Goal: Information Seeking & Learning: Learn about a topic

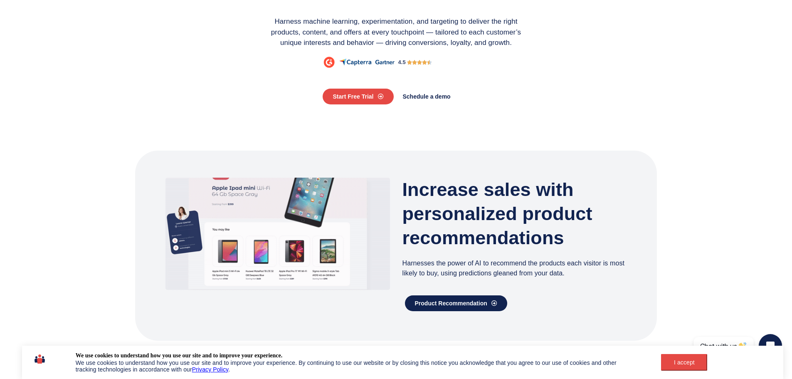
scroll to position [125, 0]
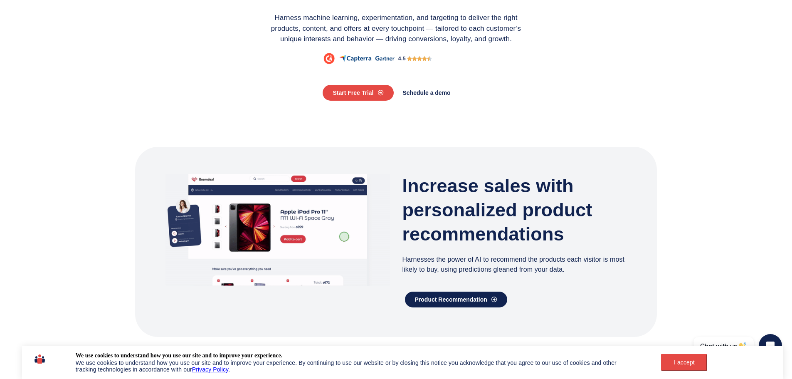
click at [684, 359] on div "I accept" at bounding box center [684, 362] width 36 height 7
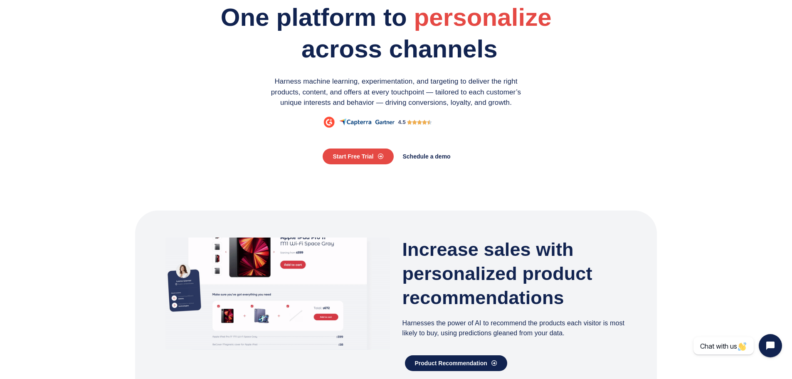
scroll to position [0, 0]
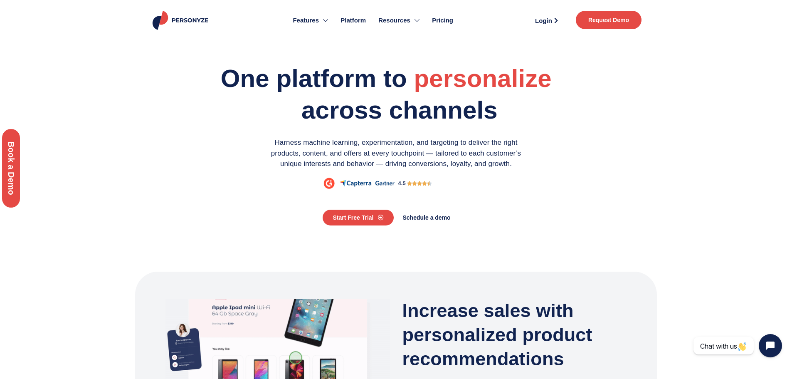
click at [357, 19] on span "Platform" at bounding box center [353, 21] width 25 height 10
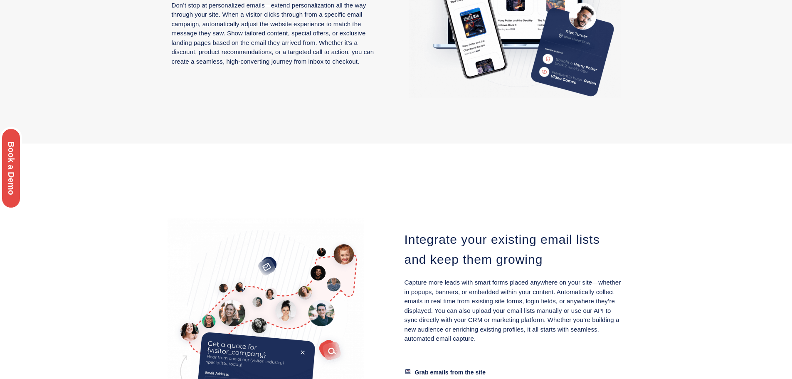
scroll to position [915, 0]
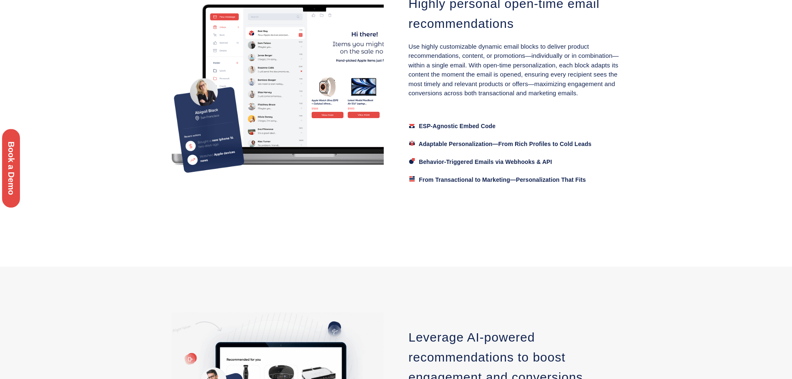
scroll to position [582, 0]
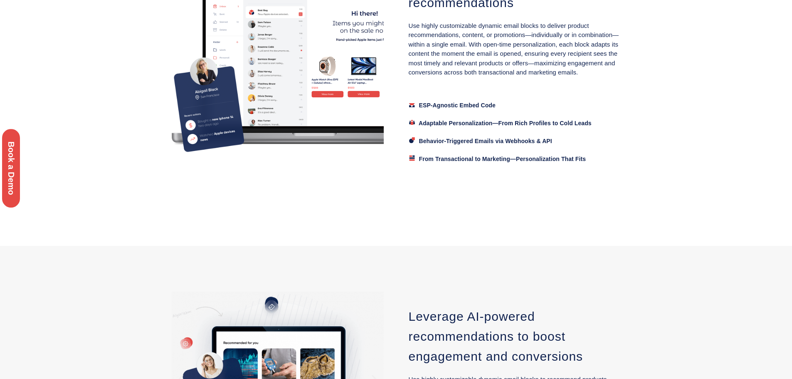
click at [469, 103] on span "ESP-Agnostic Embed Code" at bounding box center [457, 105] width 77 height 7
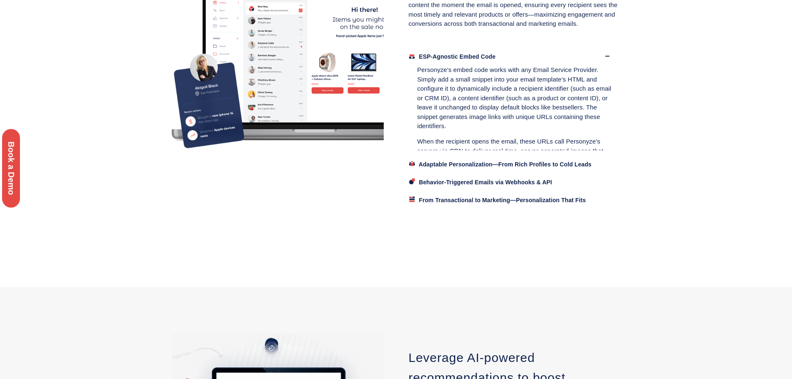
scroll to position [657, 0]
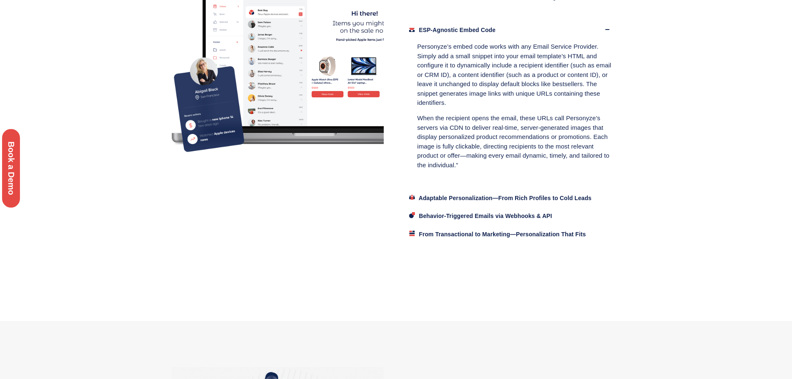
click at [469, 198] on span "Adaptable Personalization—From Rich Profiles to Cold Leads" at bounding box center [505, 198] width 173 height 7
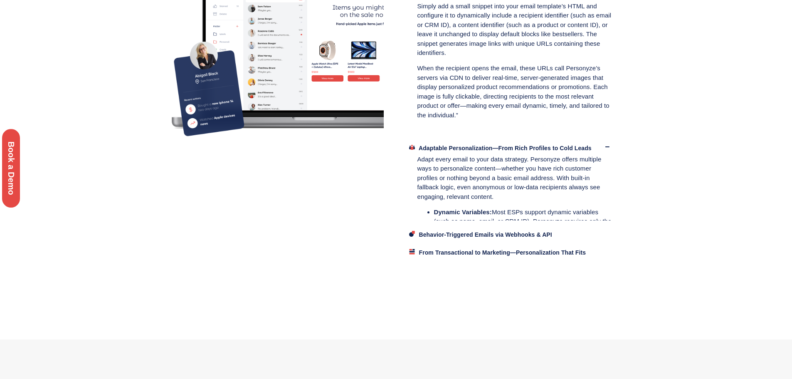
scroll to position [762, 0]
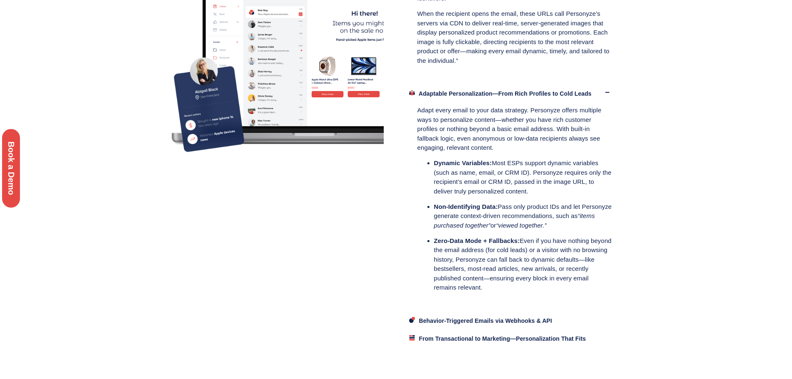
click at [481, 320] on span "Behavior-Triggered Emails via Webhooks & API" at bounding box center [485, 320] width 133 height 7
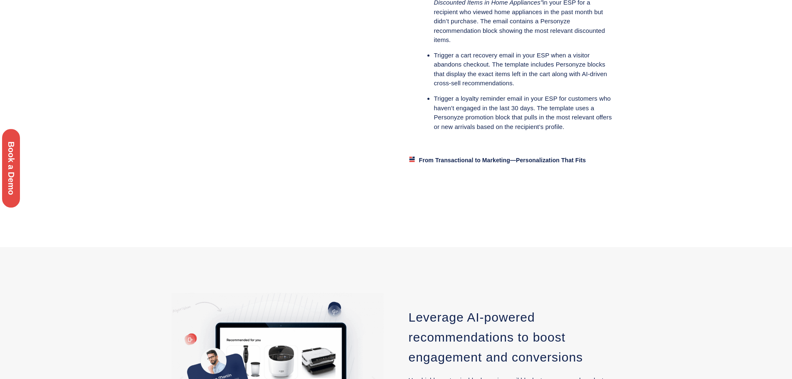
scroll to position [1165, 0]
click at [466, 158] on span "From Transactional to Marketing—Personalization That Fits" at bounding box center [502, 159] width 167 height 7
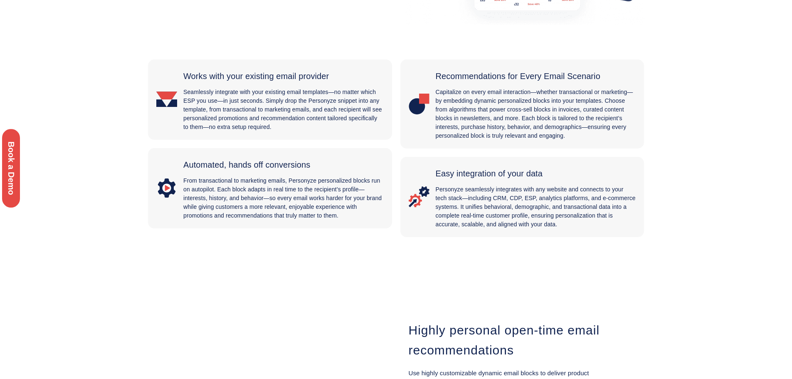
scroll to position [0, 0]
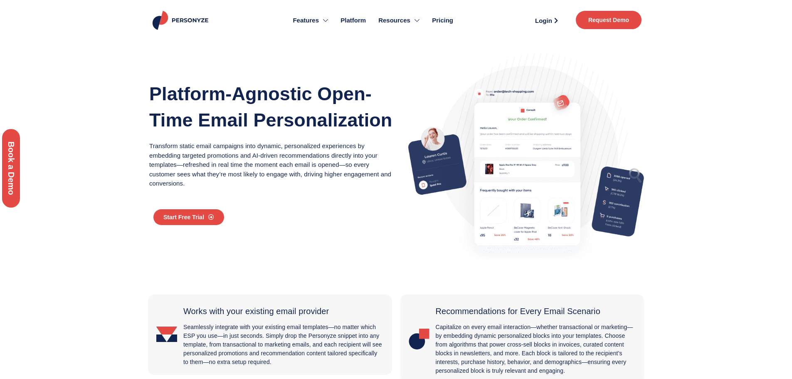
click at [346, 20] on span "Platform" at bounding box center [353, 21] width 25 height 10
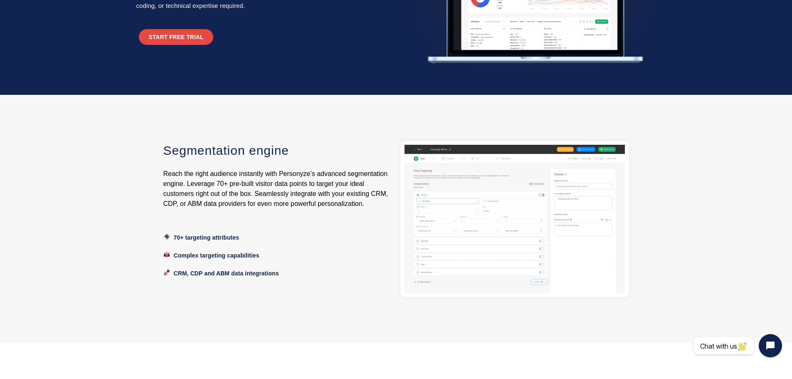
scroll to position [125, 0]
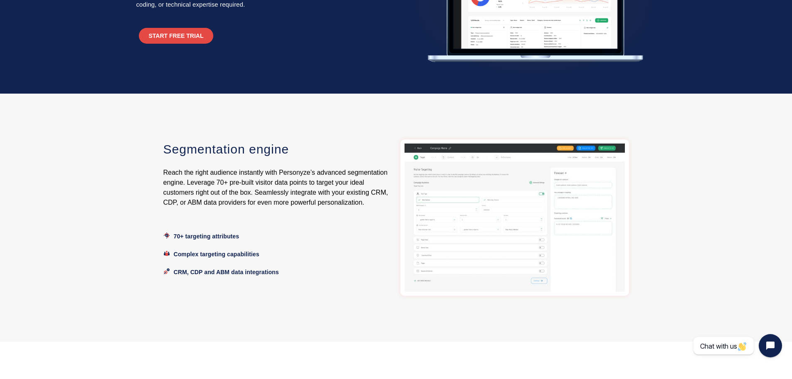
drag, startPoint x: 198, startPoint y: 147, endPoint x: 102, endPoint y: 131, distance: 97.5
click at [102, 131] on section "Segmentation engine Reach the right audience instantly with Personyze’s advance…" at bounding box center [396, 218] width 792 height 248
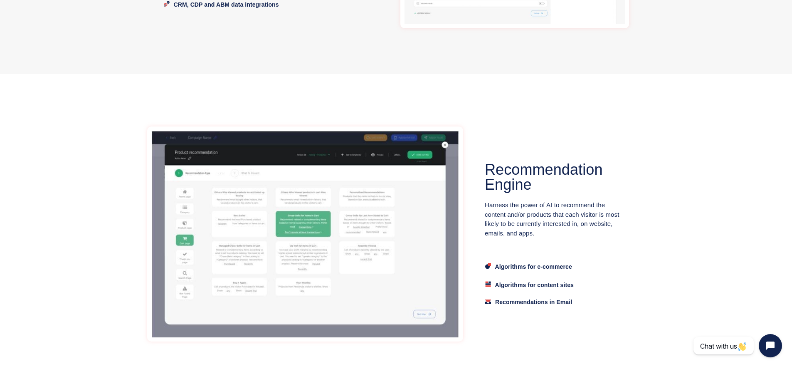
scroll to position [416, 0]
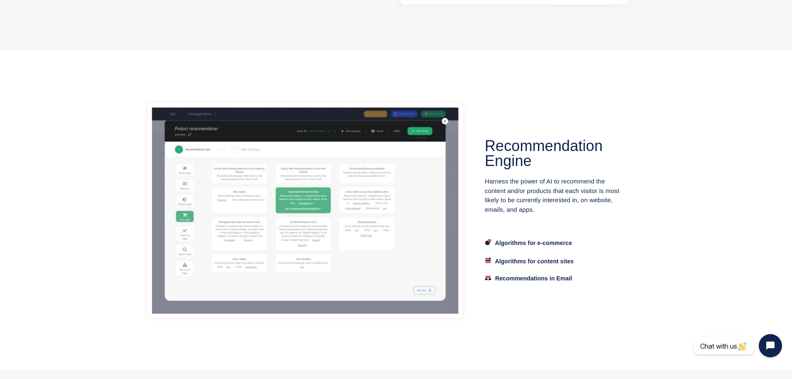
drag, startPoint x: 80, startPoint y: 164, endPoint x: 561, endPoint y: 193, distance: 481.5
click at [561, 193] on p "Harness the power of AI to recommend the content and/or products that each visi…" at bounding box center [555, 195] width 140 height 37
drag, startPoint x: 520, startPoint y: 263, endPoint x: 503, endPoint y: 262, distance: 17.1
click at [503, 262] on span "Algorithms for content sites" at bounding box center [534, 261] width 79 height 7
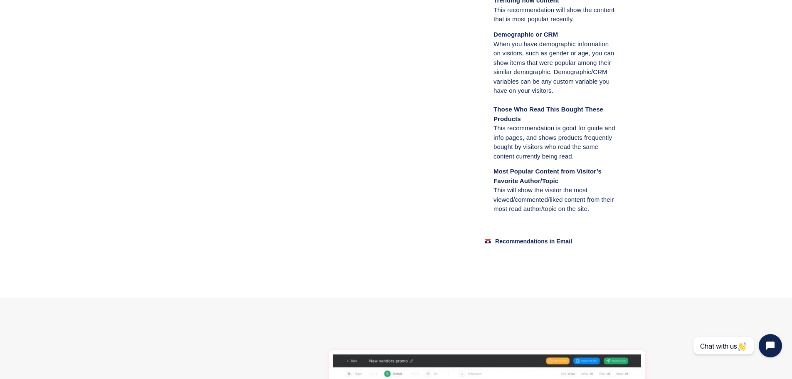
scroll to position [873, 0]
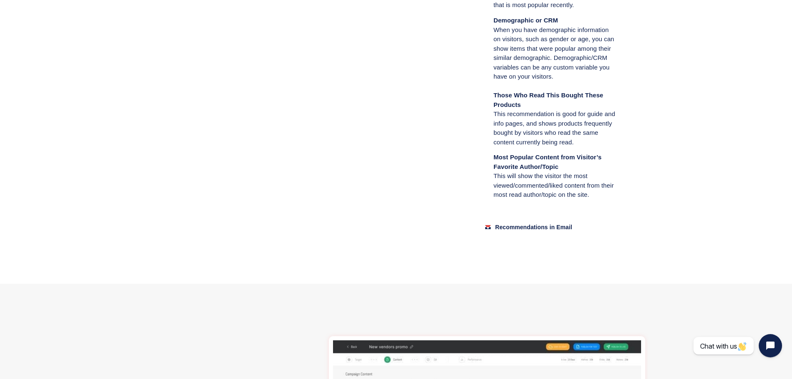
click at [521, 230] on span "Recommendations in Email" at bounding box center [533, 227] width 77 height 7
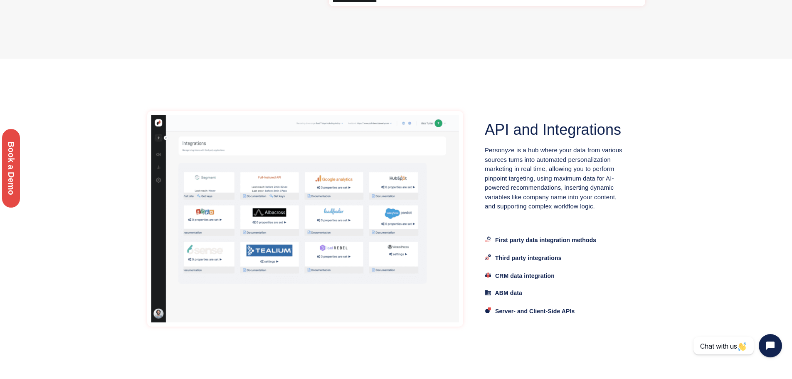
scroll to position [3285, 0]
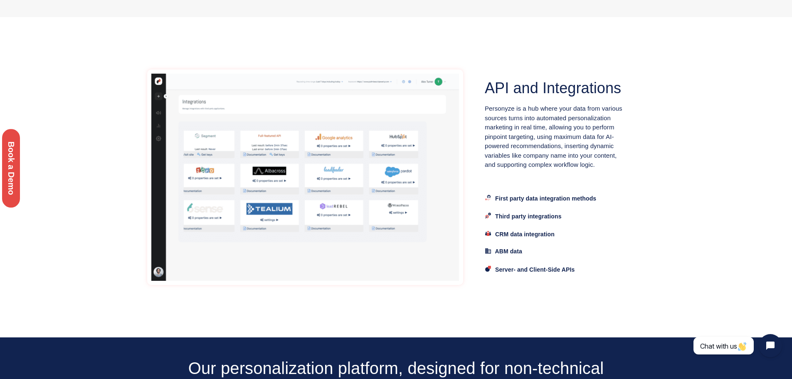
click at [537, 220] on span "Third party integrations" at bounding box center [528, 216] width 67 height 7
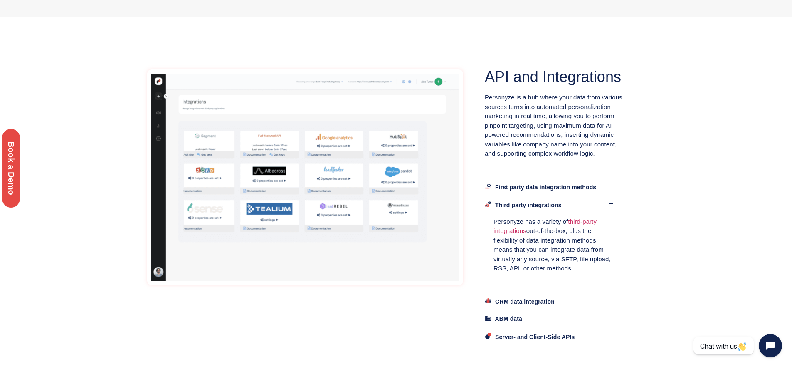
click at [556, 190] on span "First party data integration methods" at bounding box center [545, 187] width 101 height 7
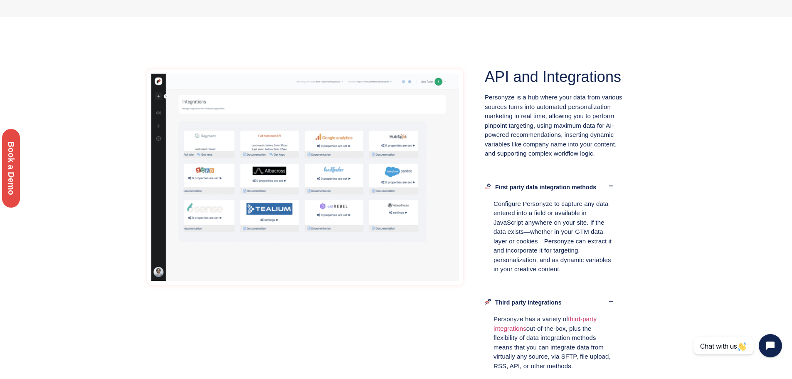
click at [556, 190] on span "First party data integration methods" at bounding box center [545, 187] width 101 height 7
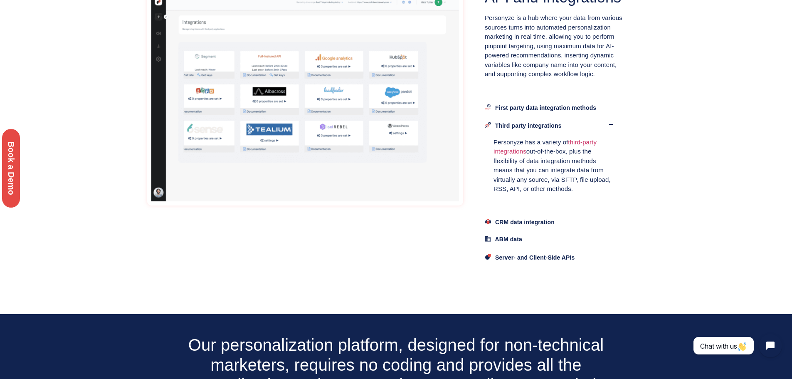
scroll to position [3368, 0]
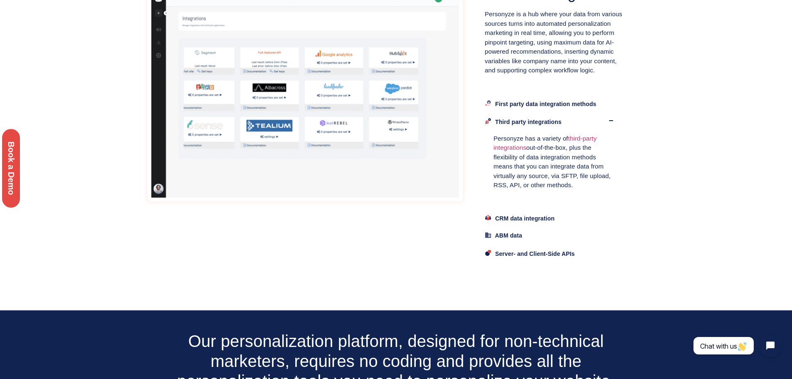
click at [532, 222] on span "CRM data integration" at bounding box center [524, 218] width 59 height 7
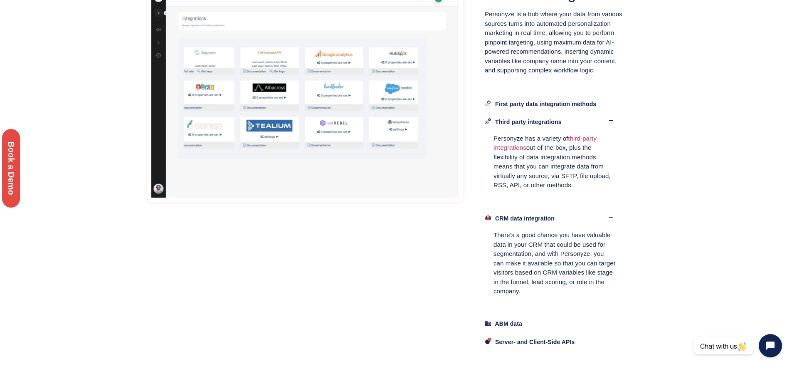
click at [532, 222] on span "CRM data integration" at bounding box center [524, 218] width 59 height 7
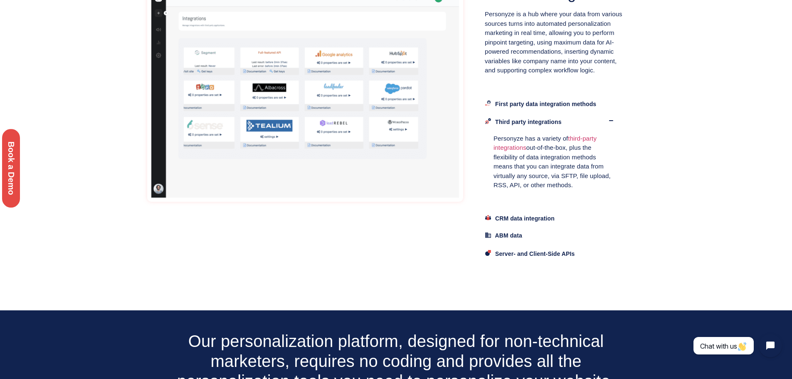
click at [515, 239] on span "ABM data" at bounding box center [508, 235] width 27 height 7
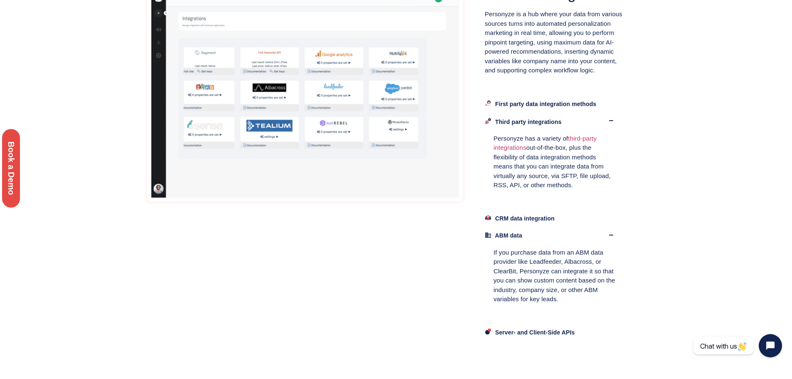
scroll to position [3410, 0]
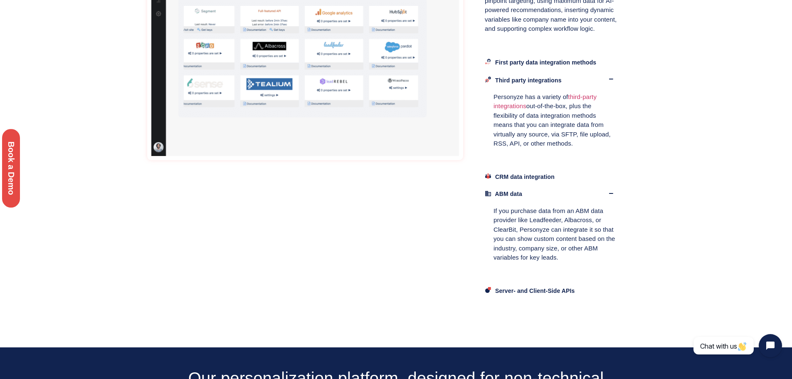
click at [535, 294] on span "Server- and Client-Side APIs" at bounding box center [534, 290] width 79 height 7
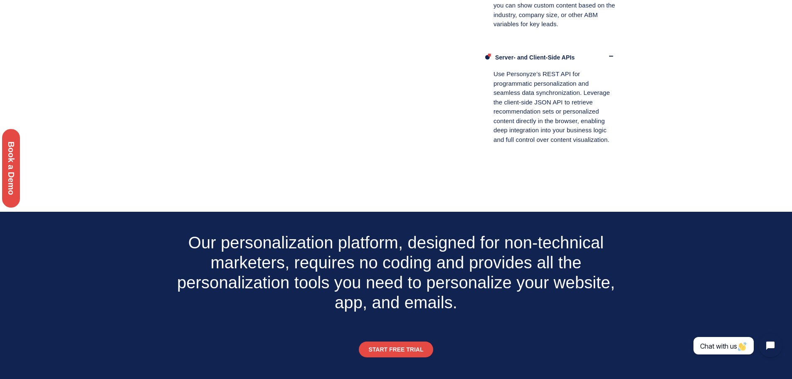
scroll to position [3633, 0]
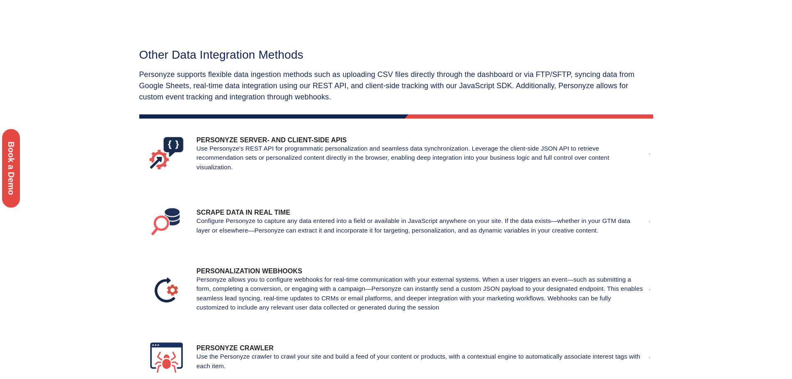
scroll to position [956, 0]
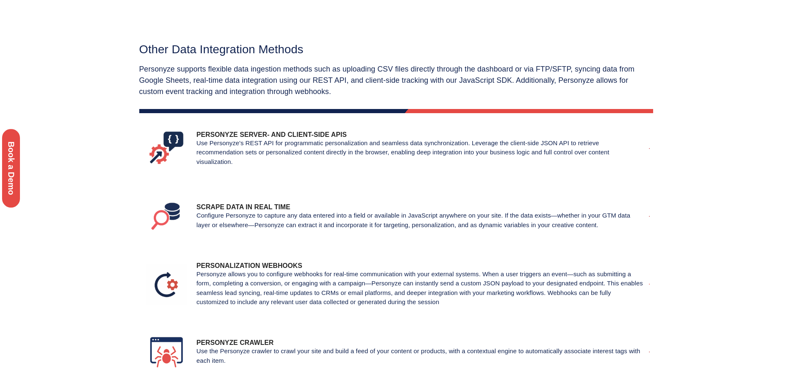
drag, startPoint x: 415, startPoint y: 274, endPoint x: 570, endPoint y: 299, distance: 156.4
click at [570, 299] on p "Personyze allows you to configure webhooks for real-time communication with you…" at bounding box center [421, 287] width 448 height 37
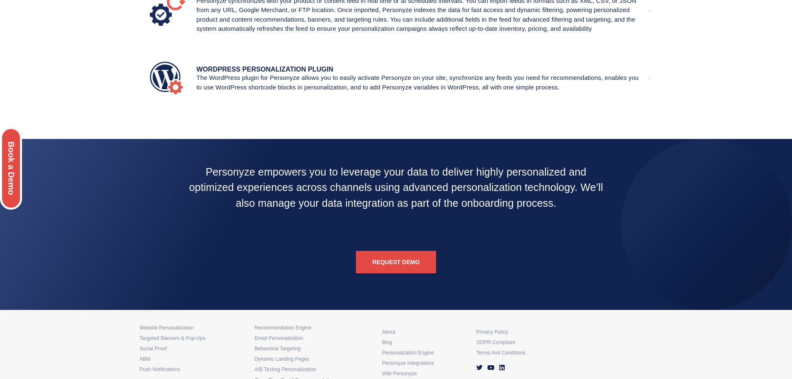
scroll to position [1455, 0]
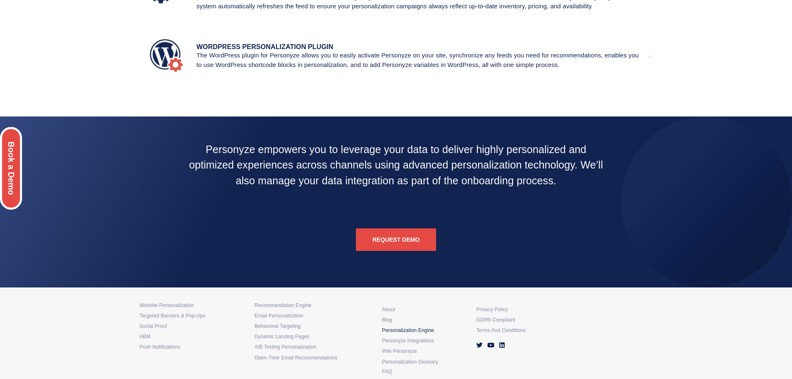
click at [408, 331] on h4 "Personalization Engine" at bounding box center [425, 330] width 86 height 3
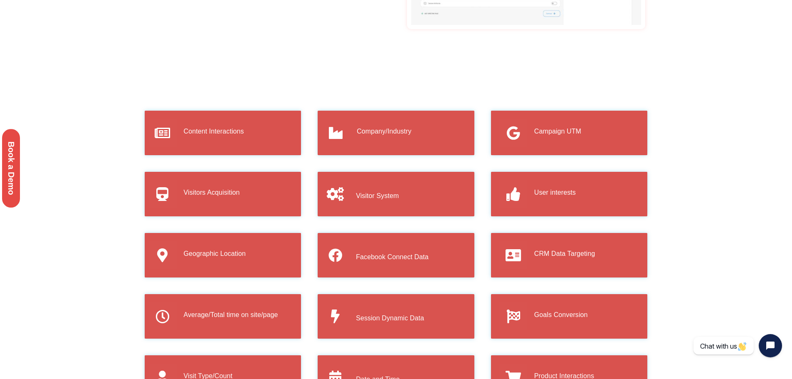
scroll to position [956, 0]
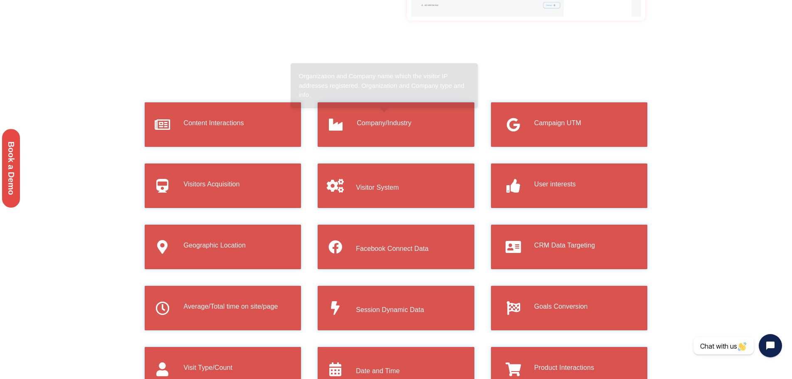
click at [363, 118] on div "Company/Industry" at bounding box center [414, 125] width 114 height 18
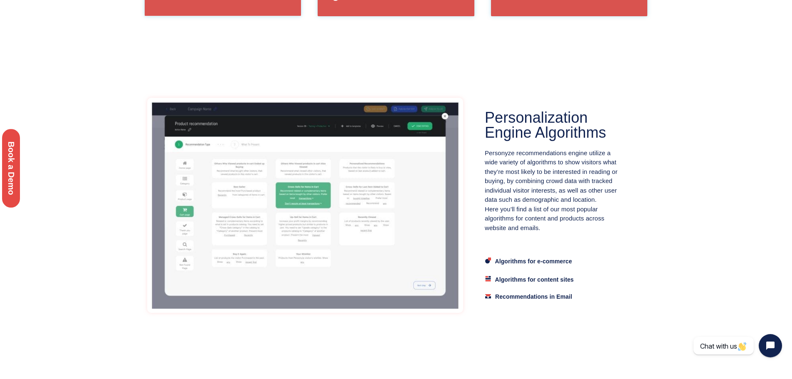
scroll to position [1455, 0]
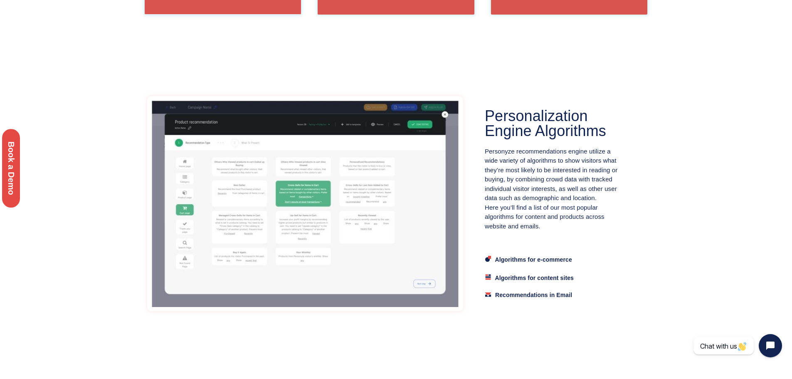
click at [557, 279] on span "Algorithms for content sites" at bounding box center [534, 277] width 79 height 7
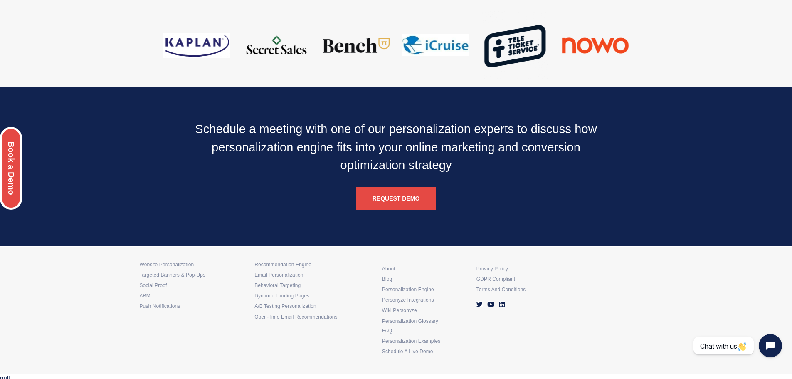
scroll to position [4583, 0]
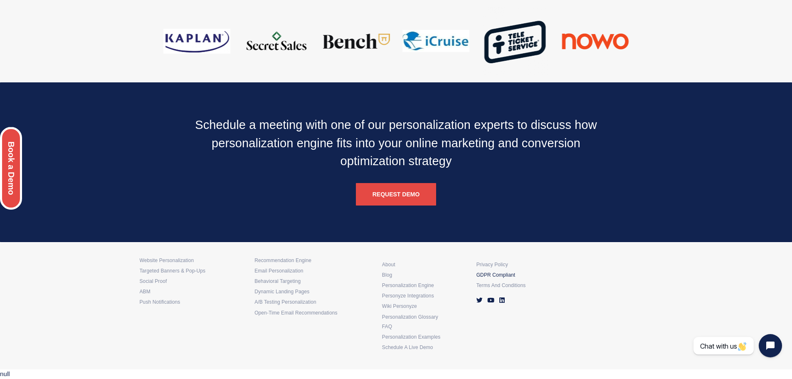
click at [493, 277] on h6 "GDPR compliant" at bounding box center [520, 275] width 86 height 3
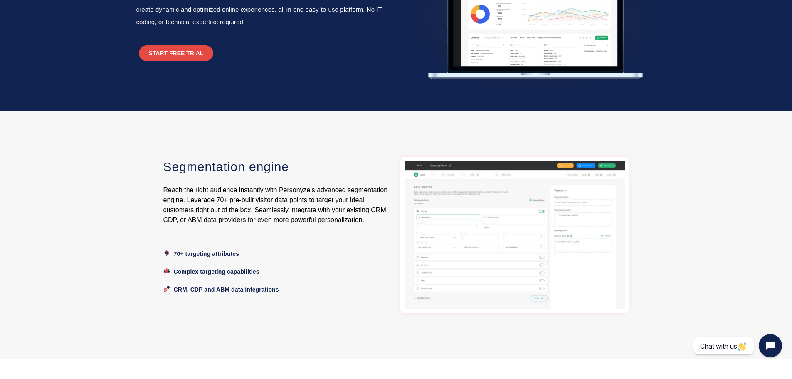
scroll to position [125, 0]
